Goal: Check status: Check status

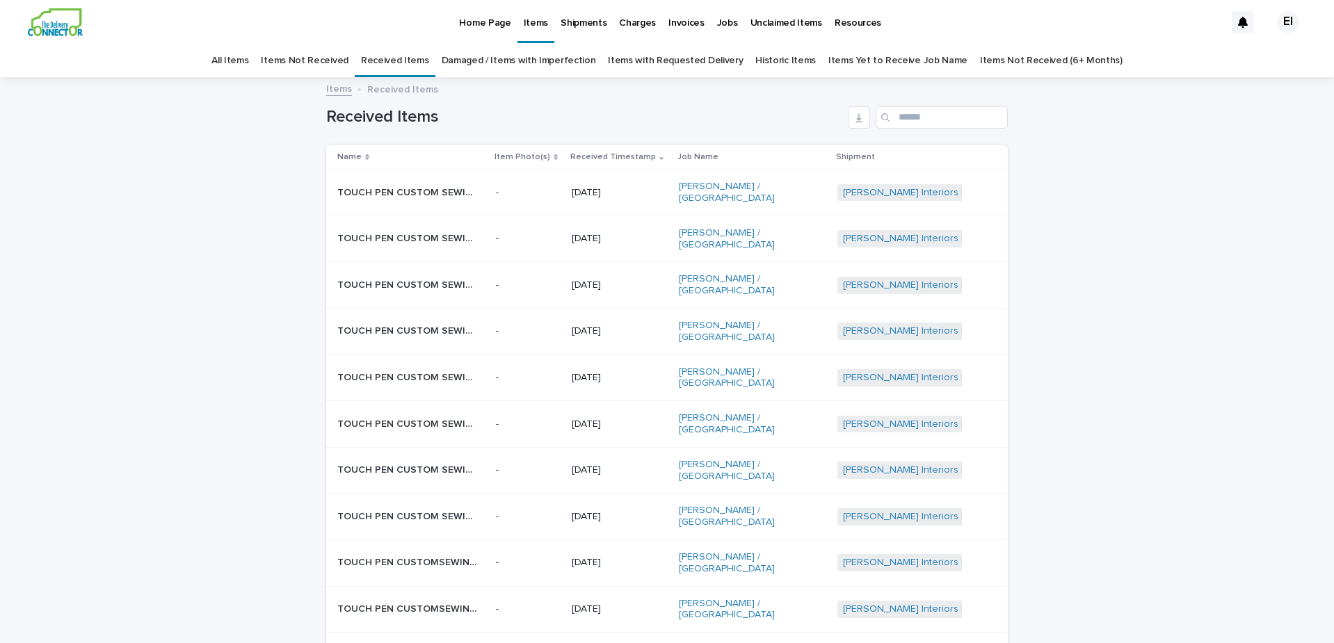
click at [419, 192] on p "TOUCH PEN CUSTOM SEWING - PILLOW | 74657" at bounding box center [408, 191] width 142 height 15
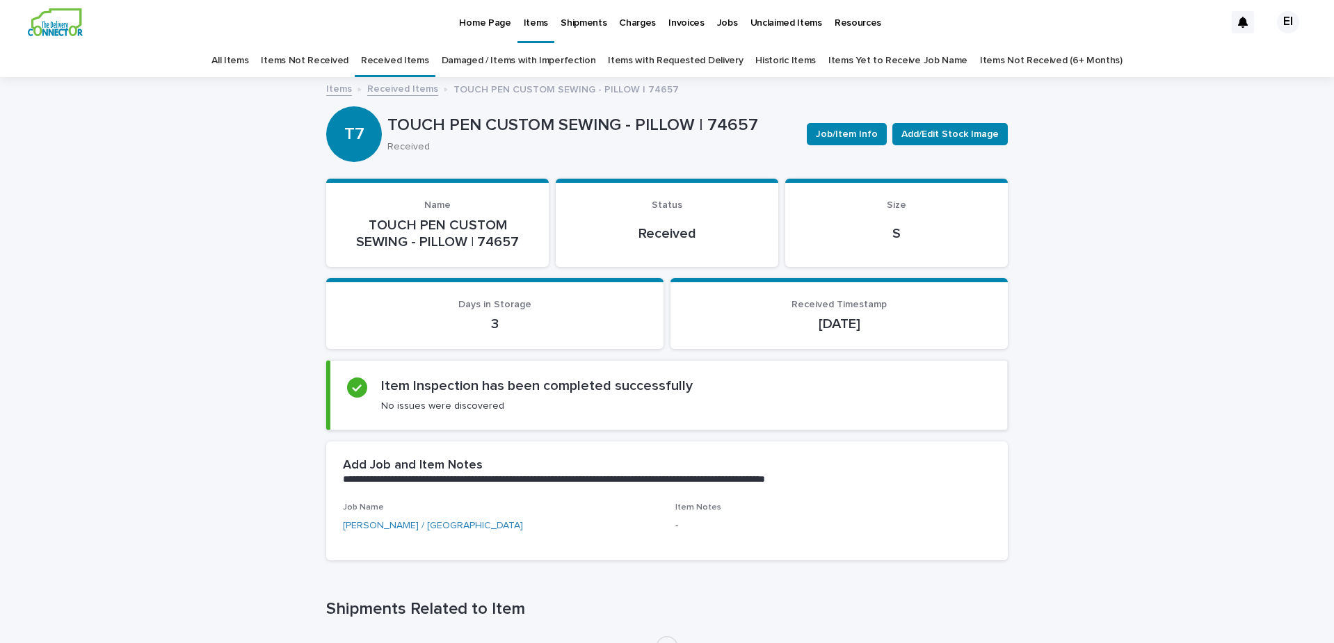
scroll to position [227, 0]
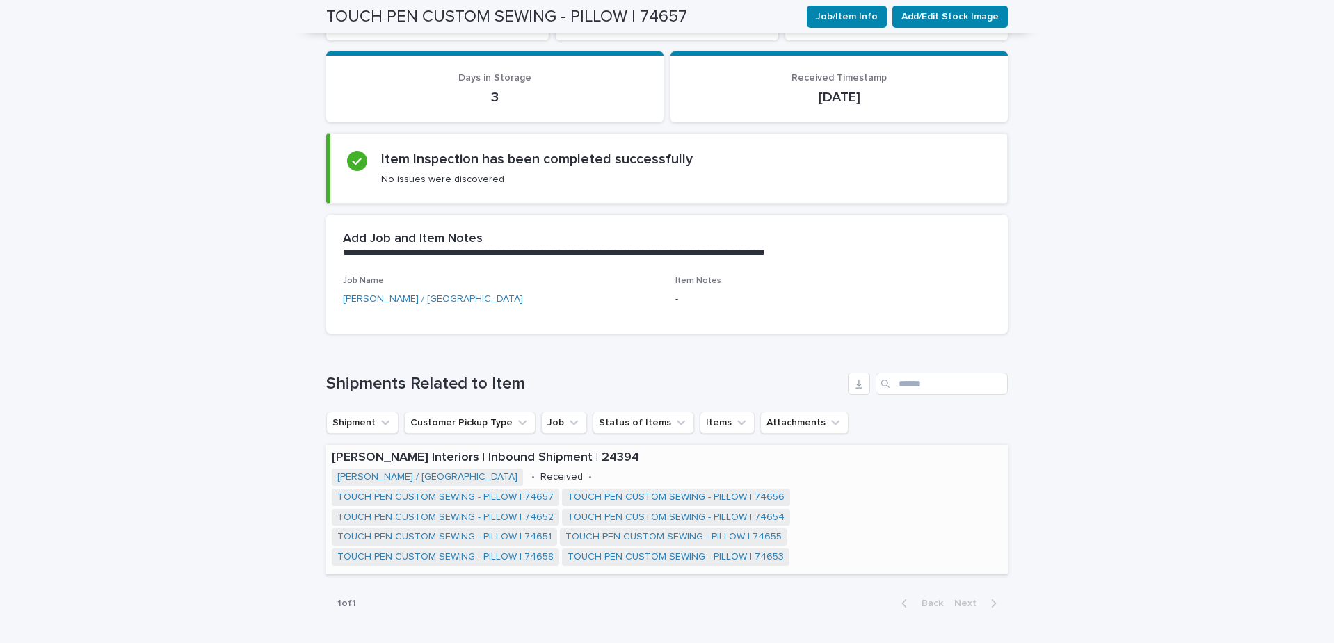
click at [484, 489] on span "TOUCH PEN CUSTOM SEWING - PILLOW | 74657" at bounding box center [445, 497] width 227 height 17
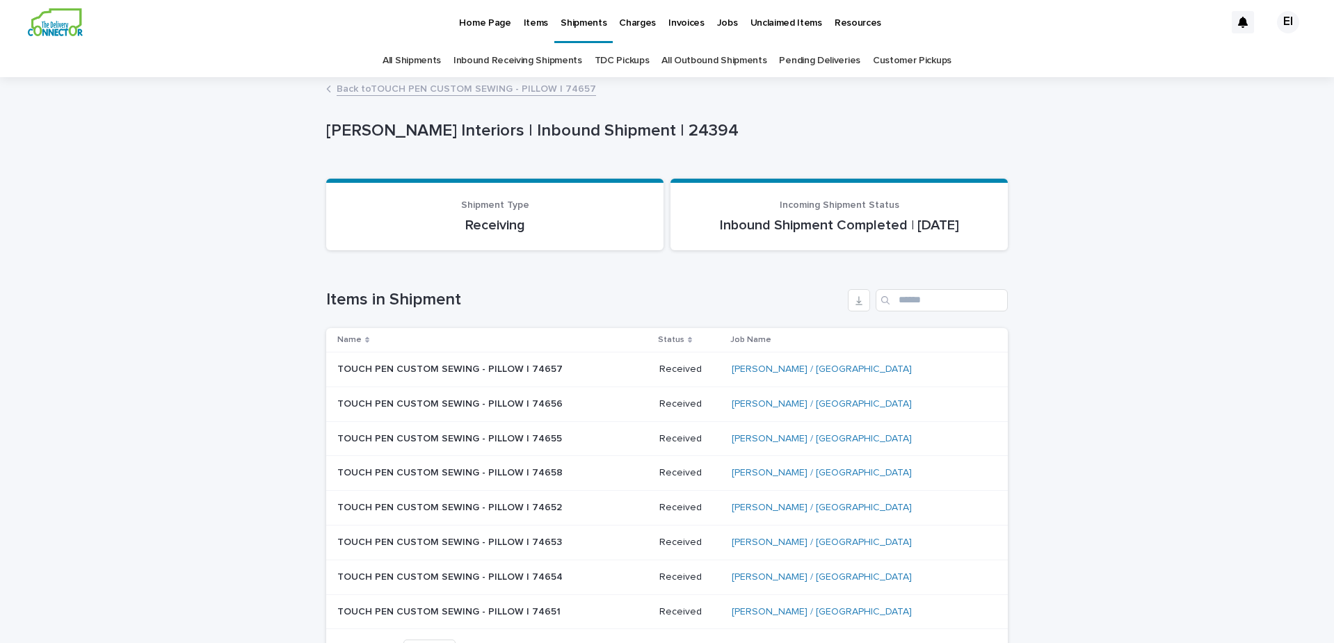
click at [481, 81] on link "Back to TOUCH PEN CUSTOM SEWING - PILLOW | 74657" at bounding box center [466, 88] width 259 height 16
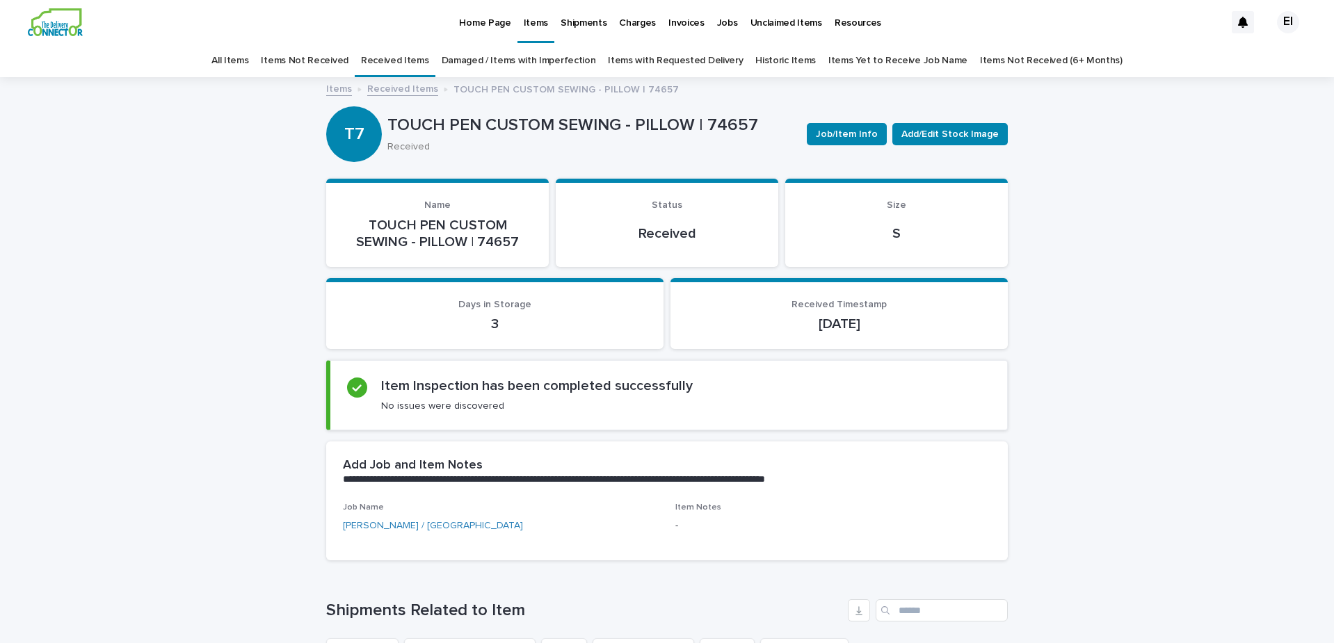
scroll to position [45, 0]
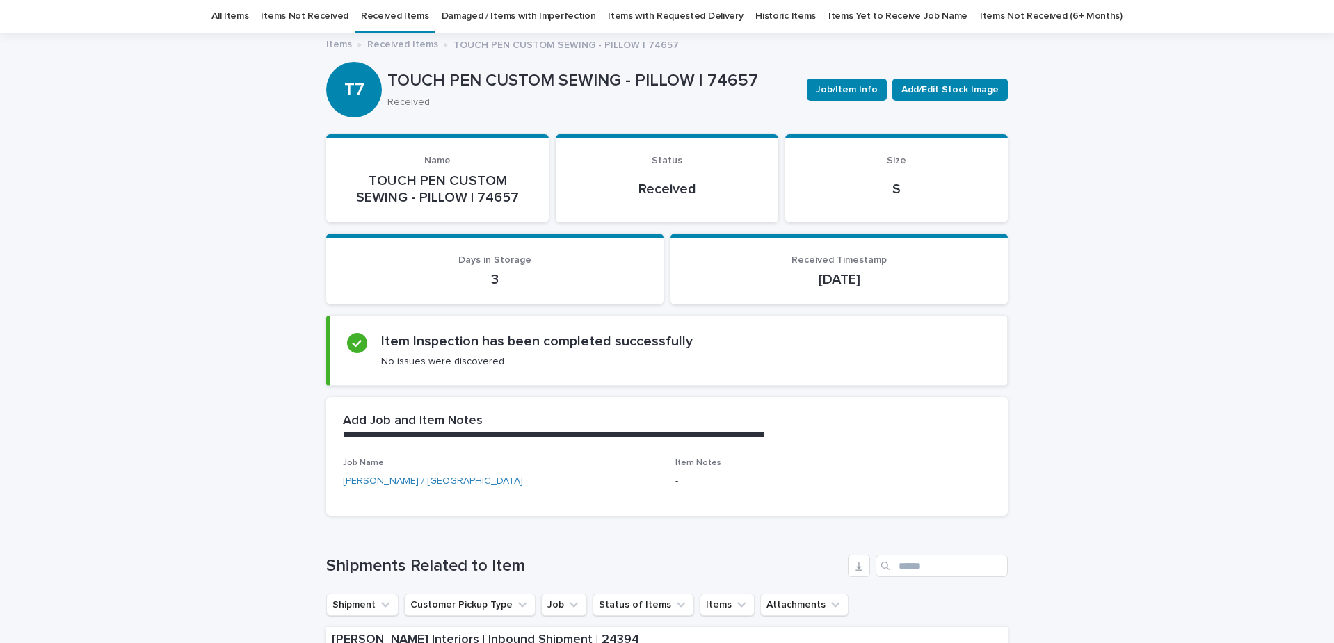
click at [396, 19] on link "Received Items" at bounding box center [395, 16] width 68 height 33
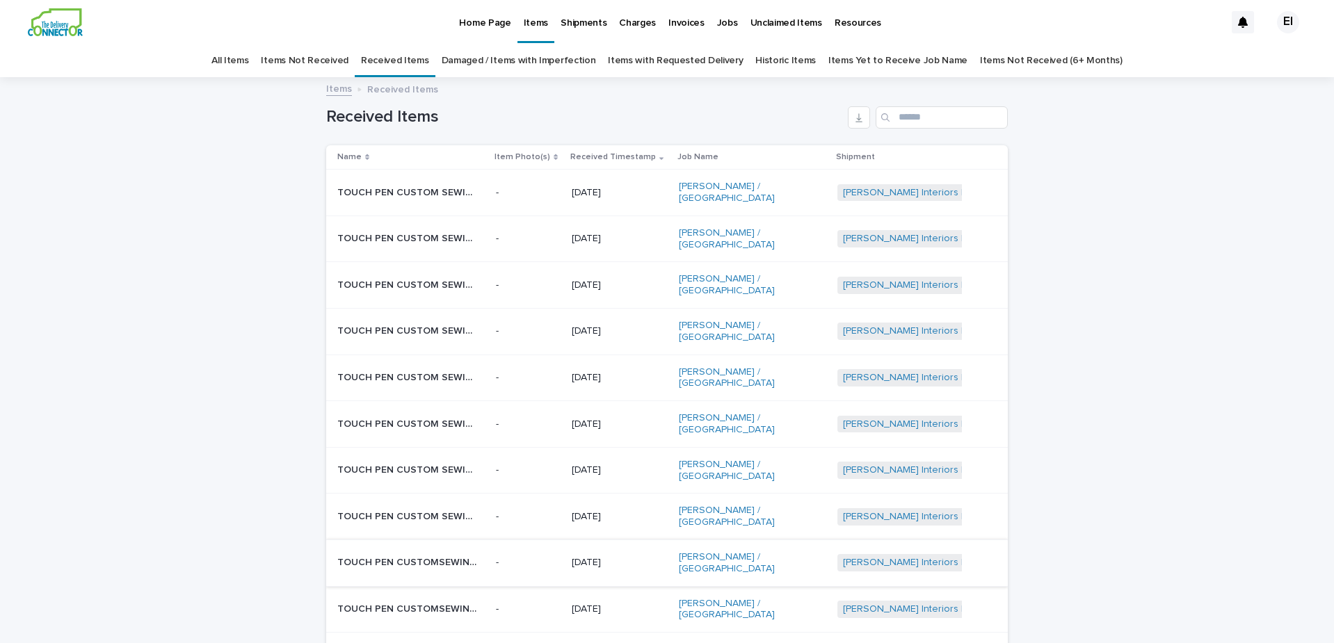
scroll to position [3, 0]
click at [426, 551] on p "TOUCH PEN CUSTOMSEWING - PILLOW | 74660" at bounding box center [408, 558] width 142 height 15
